Goal: Information Seeking & Learning: Learn about a topic

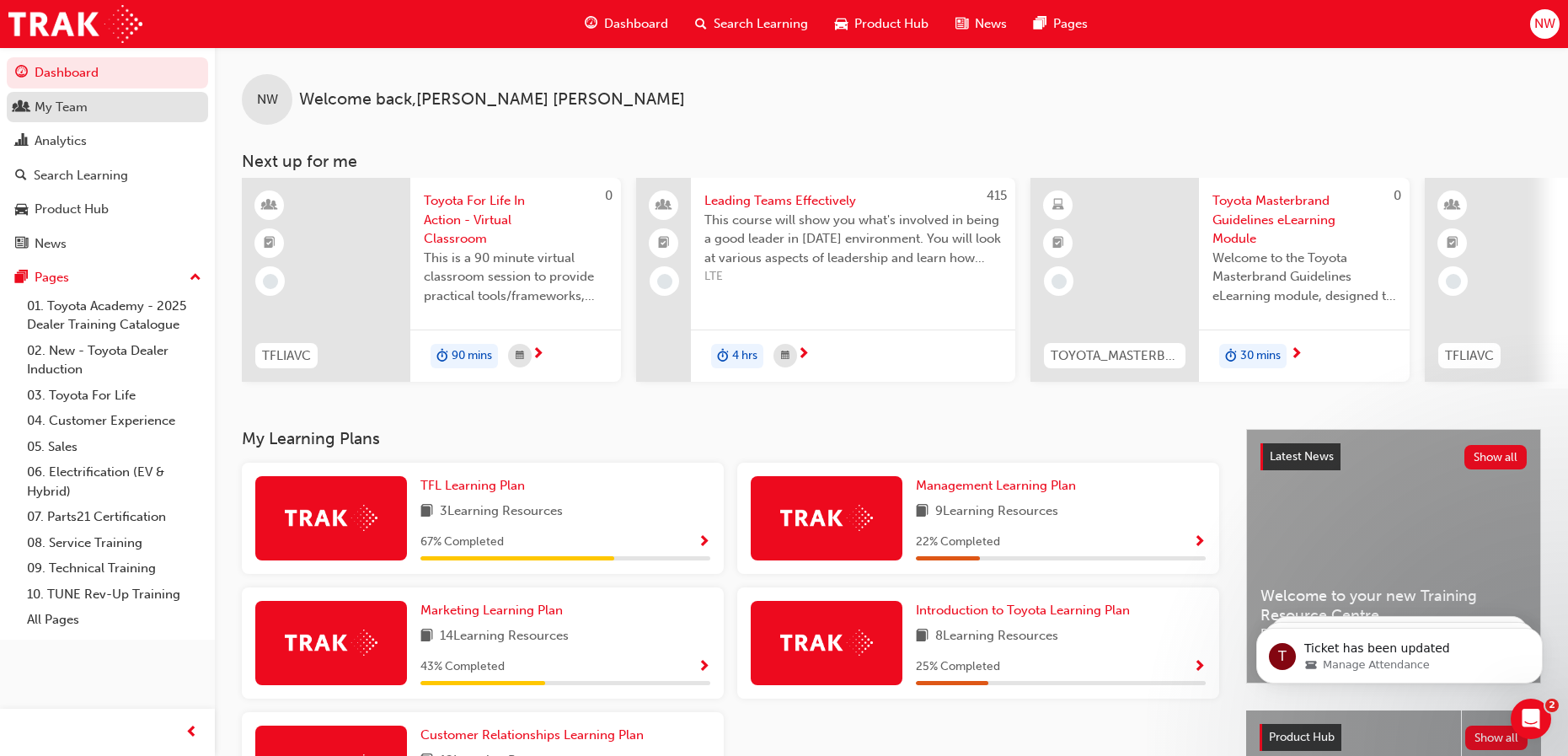
click at [82, 111] on div "My Team" at bounding box center [61, 107] width 53 height 19
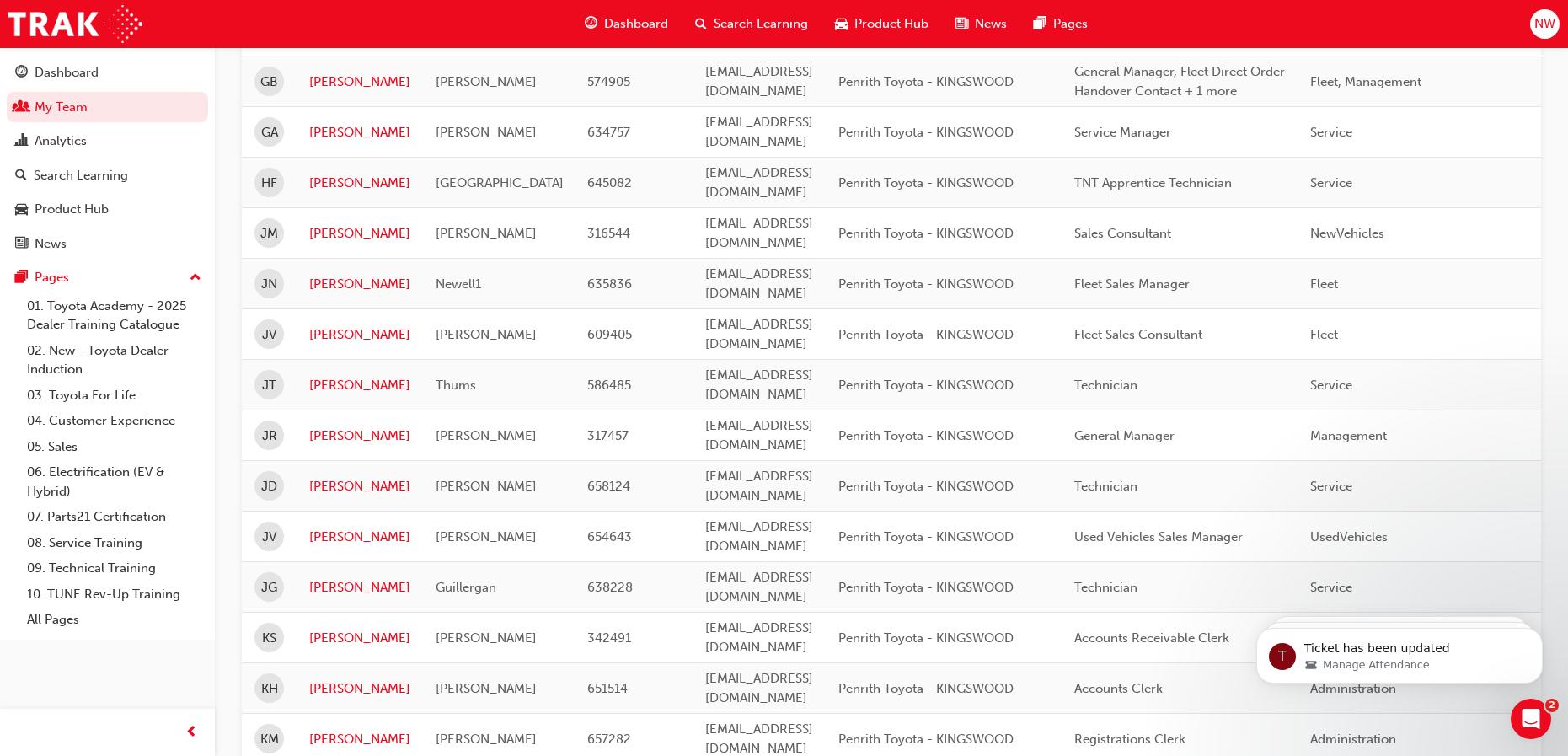
scroll to position [1937, 0]
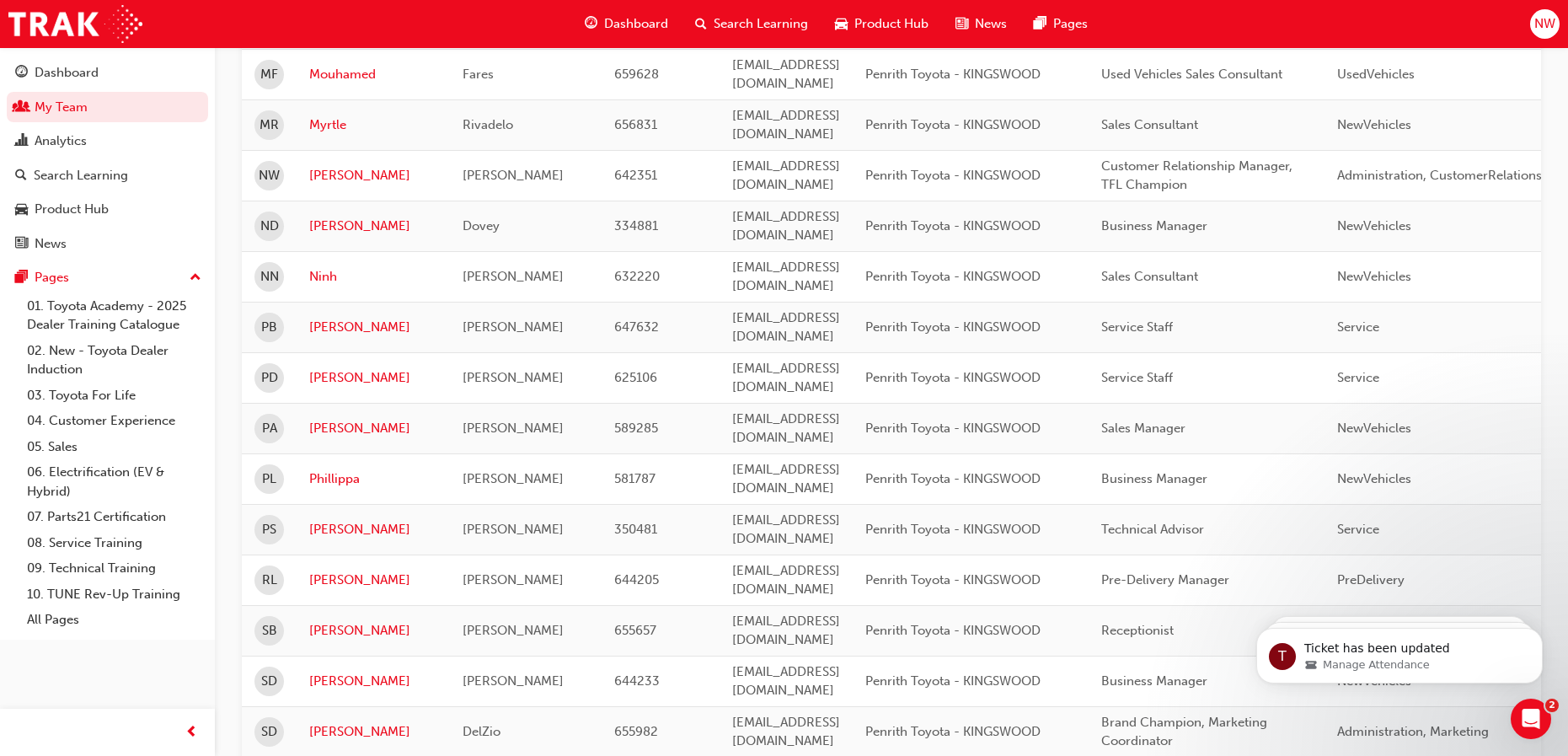
scroll to position [898, 0]
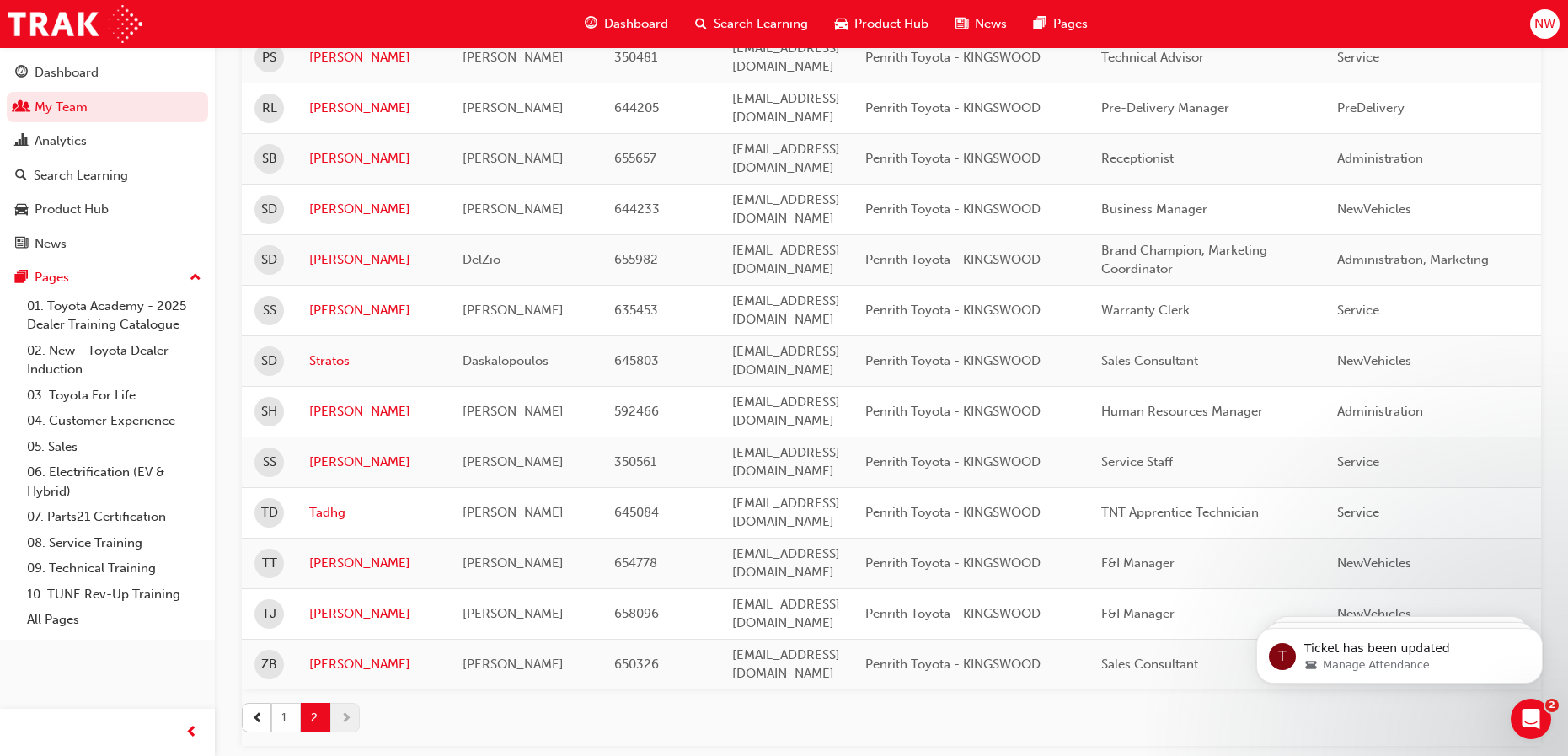
click at [289, 703] on button "1" at bounding box center [286, 717] width 30 height 30
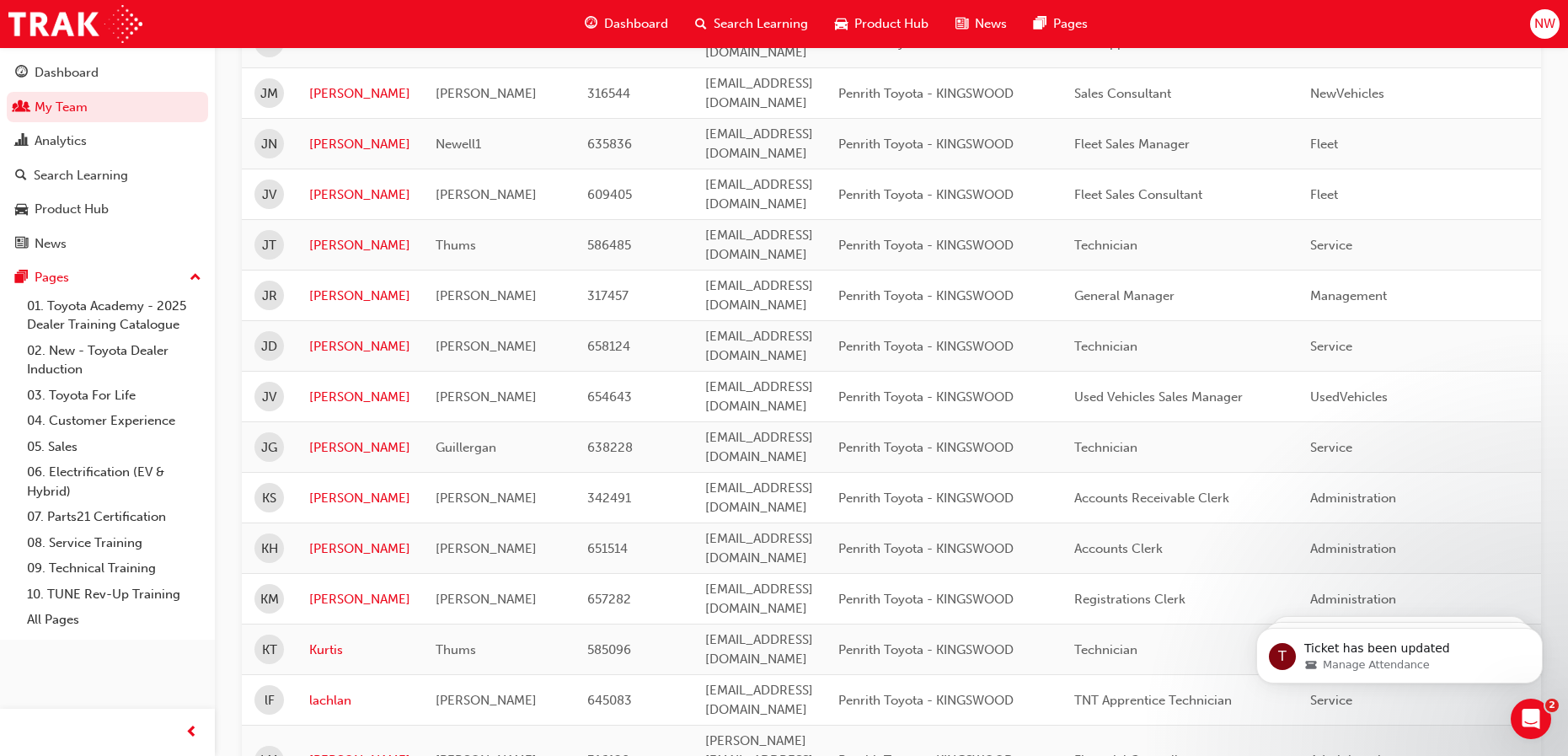
scroll to position [1959, 0]
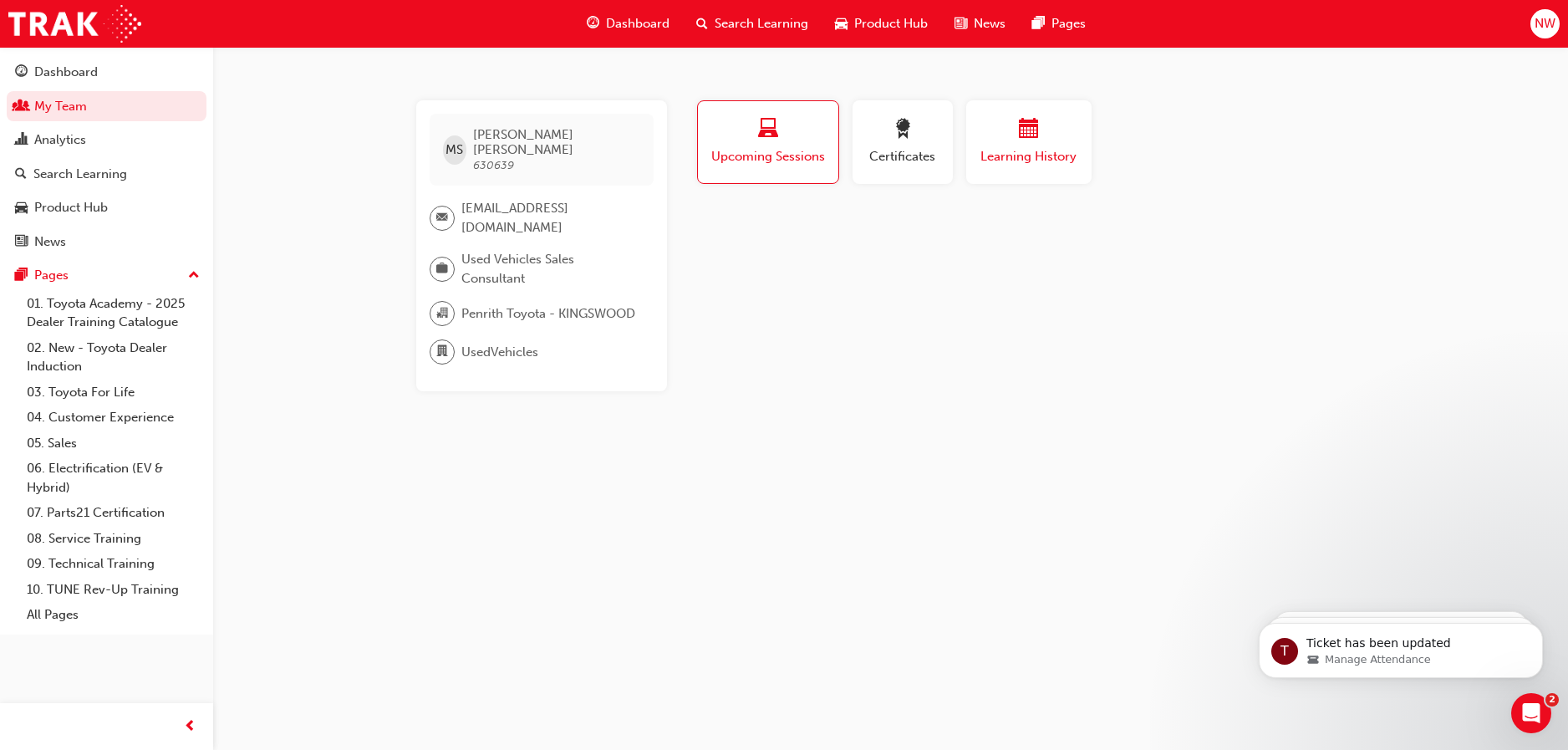
click at [1015, 155] on span "Learning History" at bounding box center [1028, 156] width 100 height 19
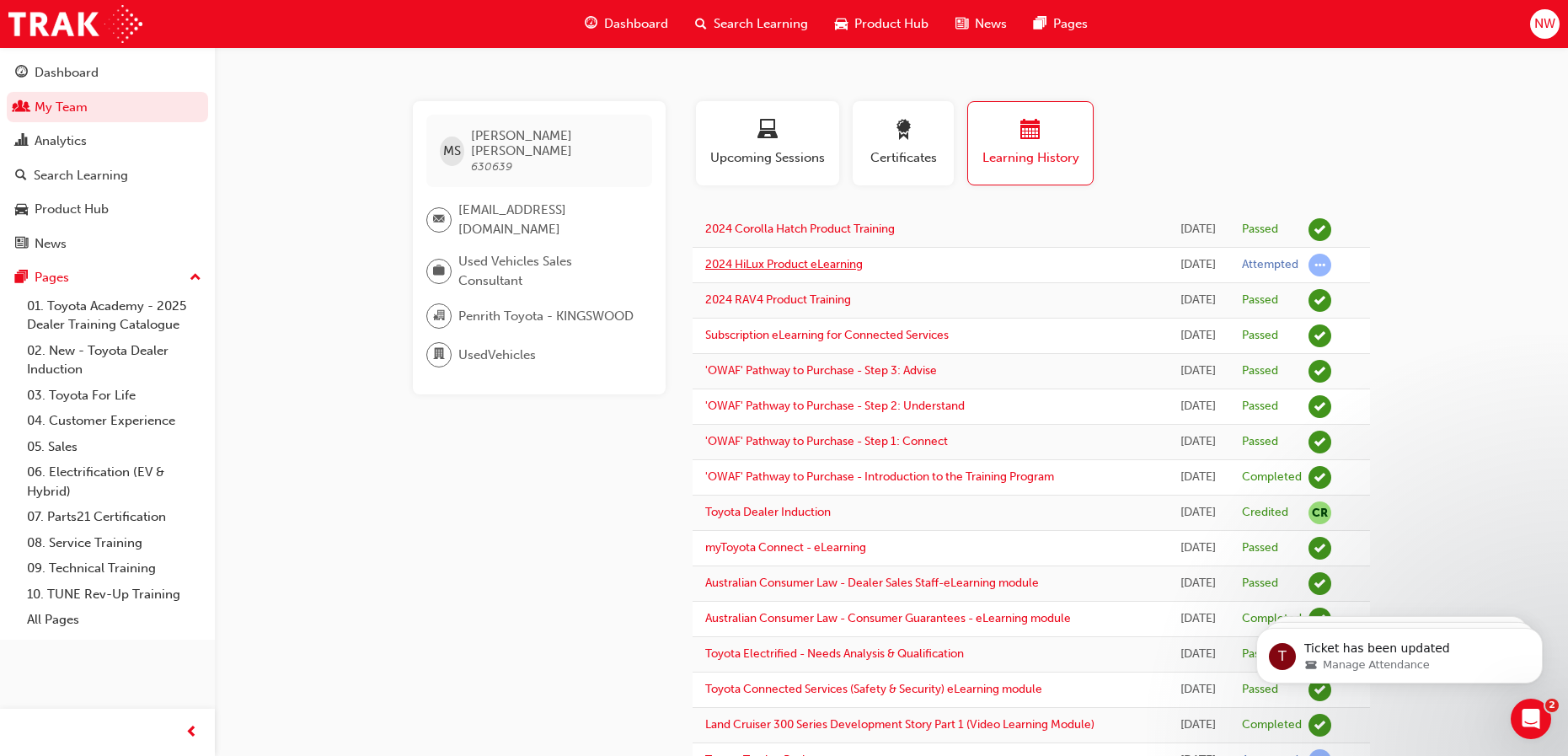
click at [779, 271] on link "2024 HiLux Product eLearning" at bounding box center [784, 264] width 158 height 14
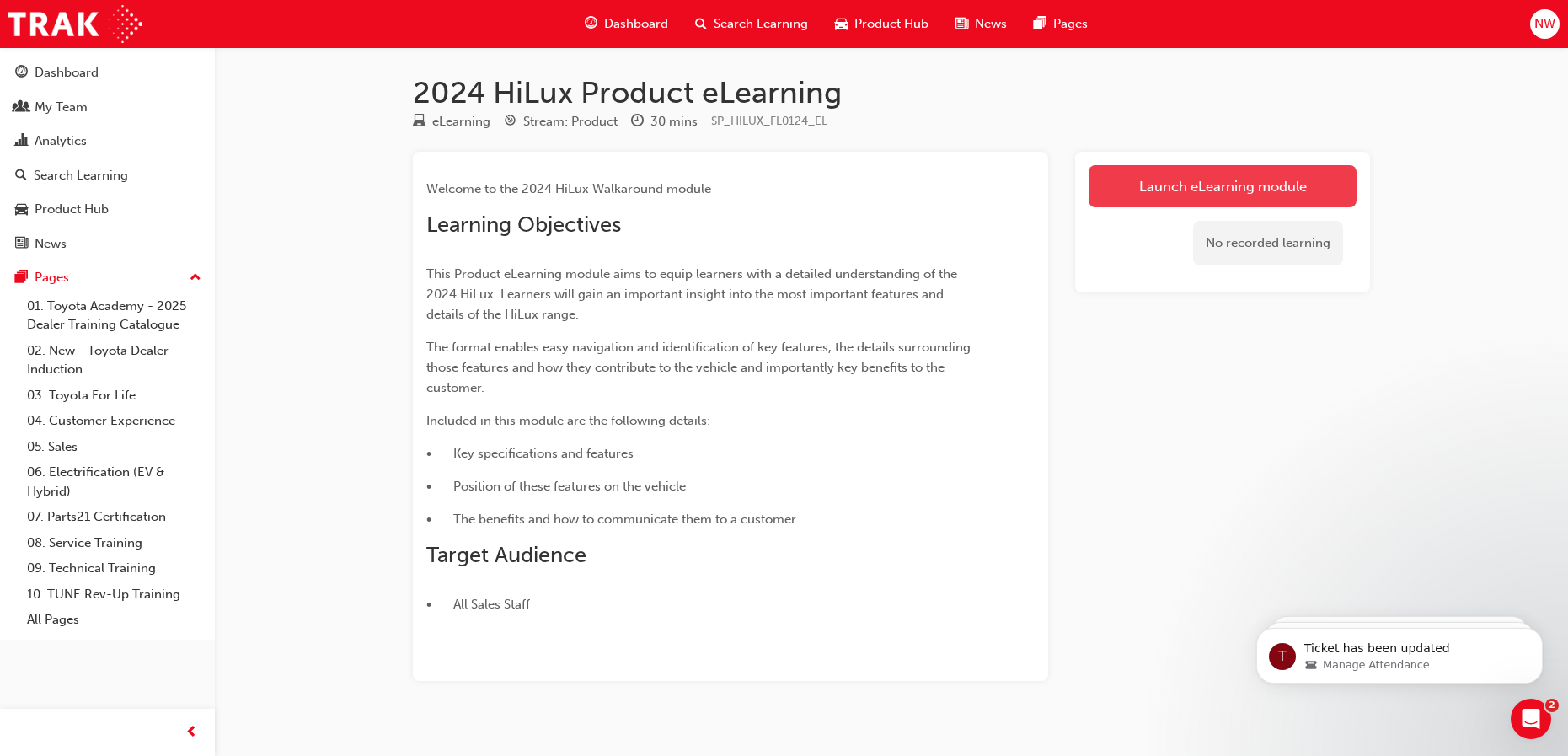
click at [1199, 179] on link "Launch eLearning module" at bounding box center [1222, 186] width 268 height 42
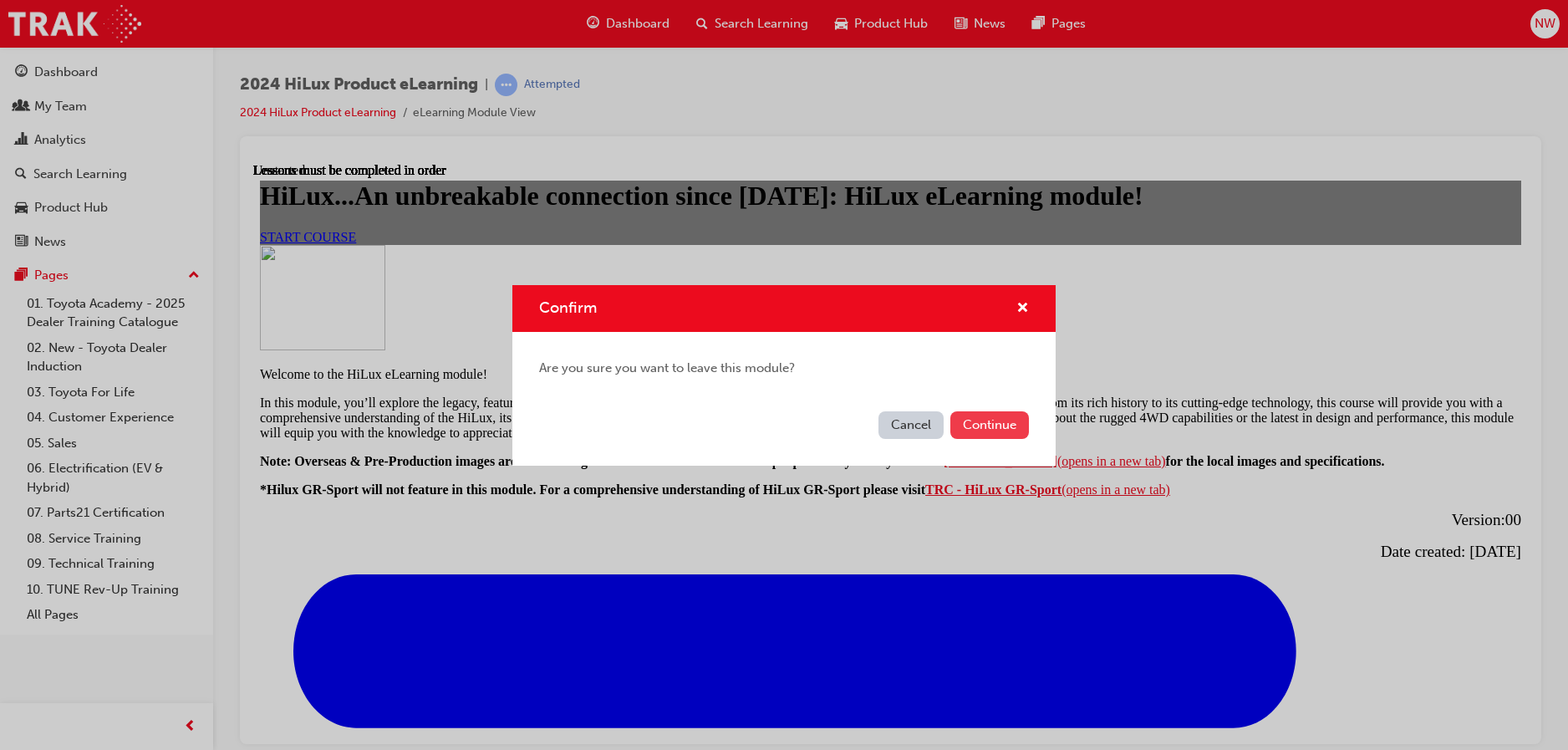
click at [997, 426] on button "Continue" at bounding box center [989, 425] width 78 height 28
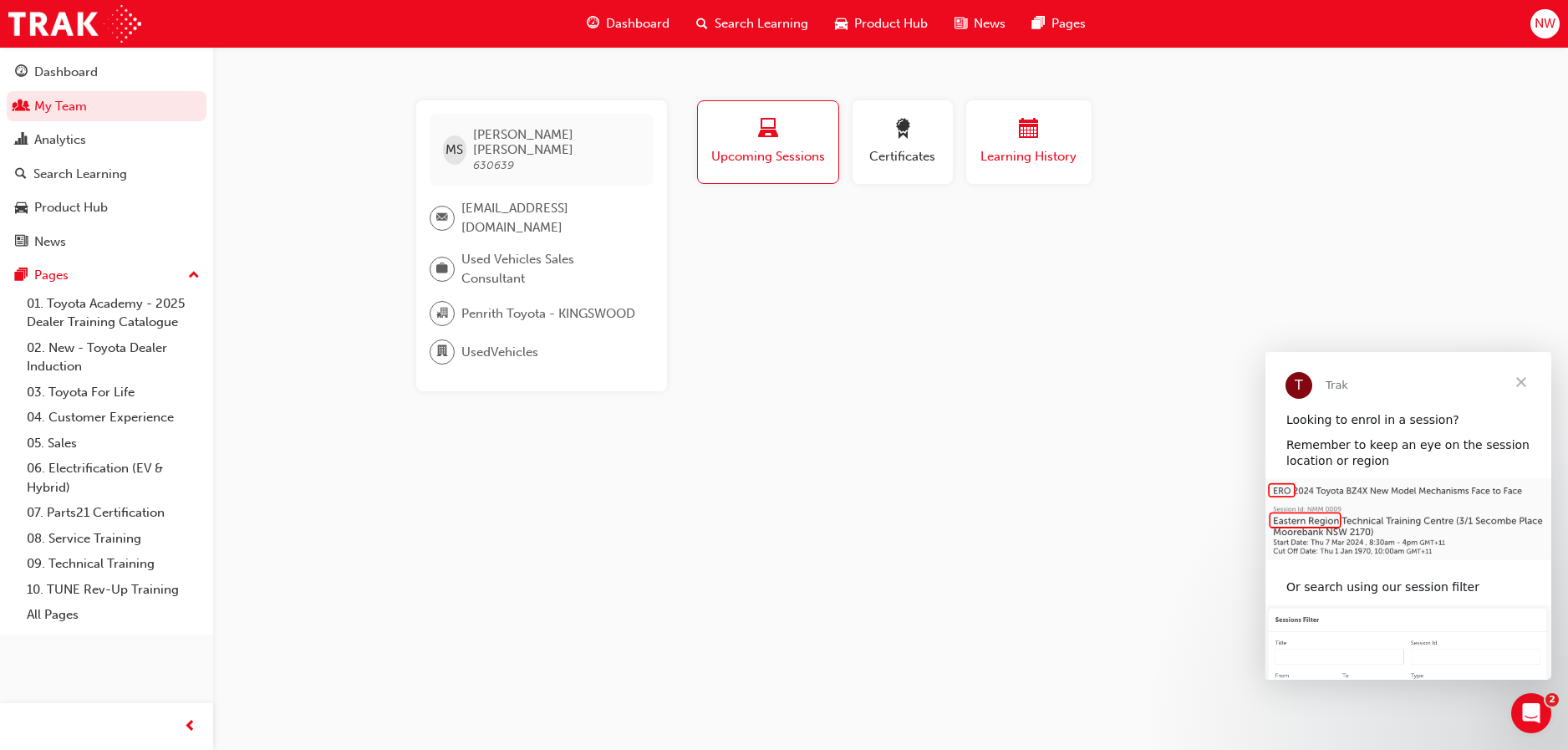
click at [1022, 156] on span "Learning History" at bounding box center [1028, 156] width 100 height 19
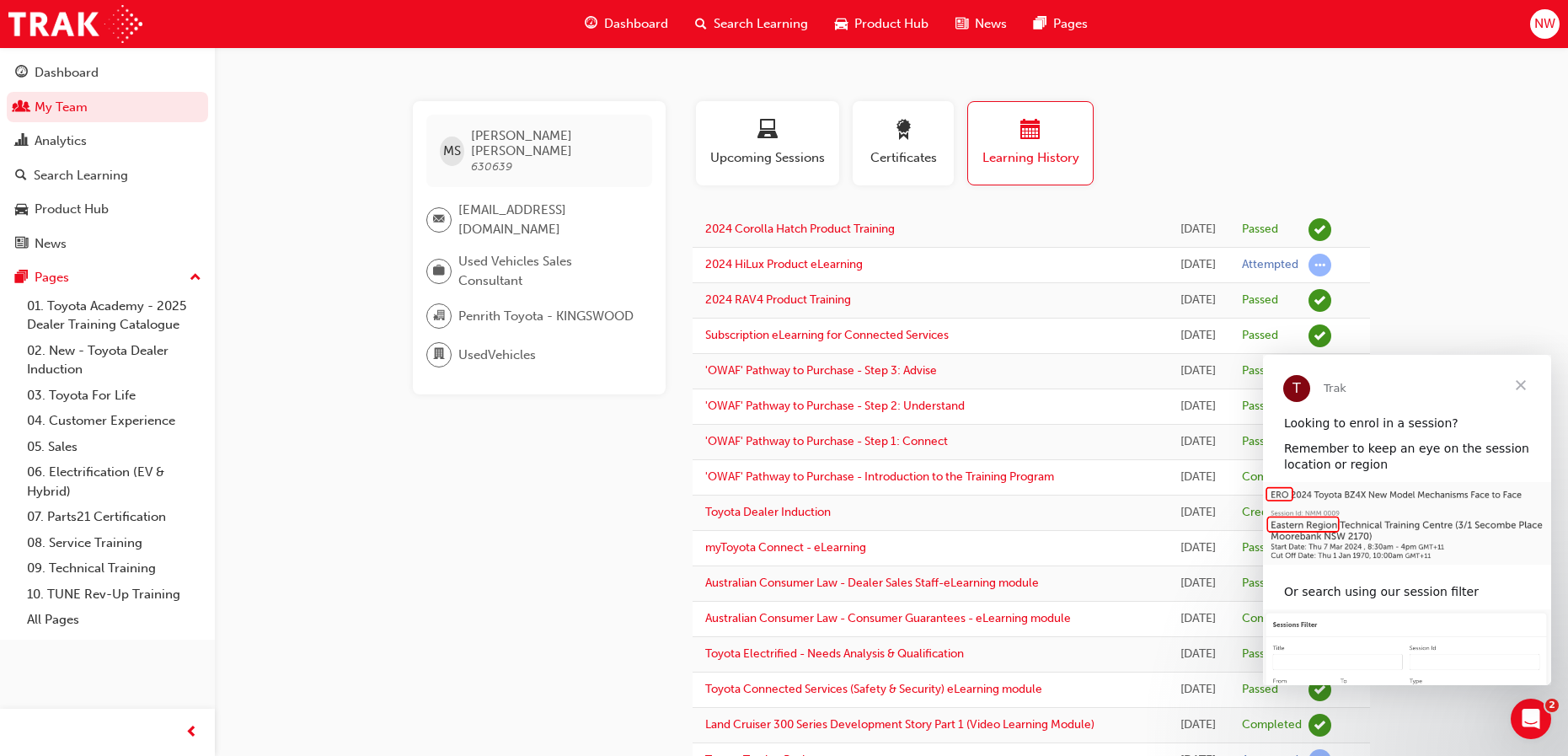
click at [1519, 385] on span "Close" at bounding box center [1521, 385] width 61 height 61
